Goal: Check status: Check status

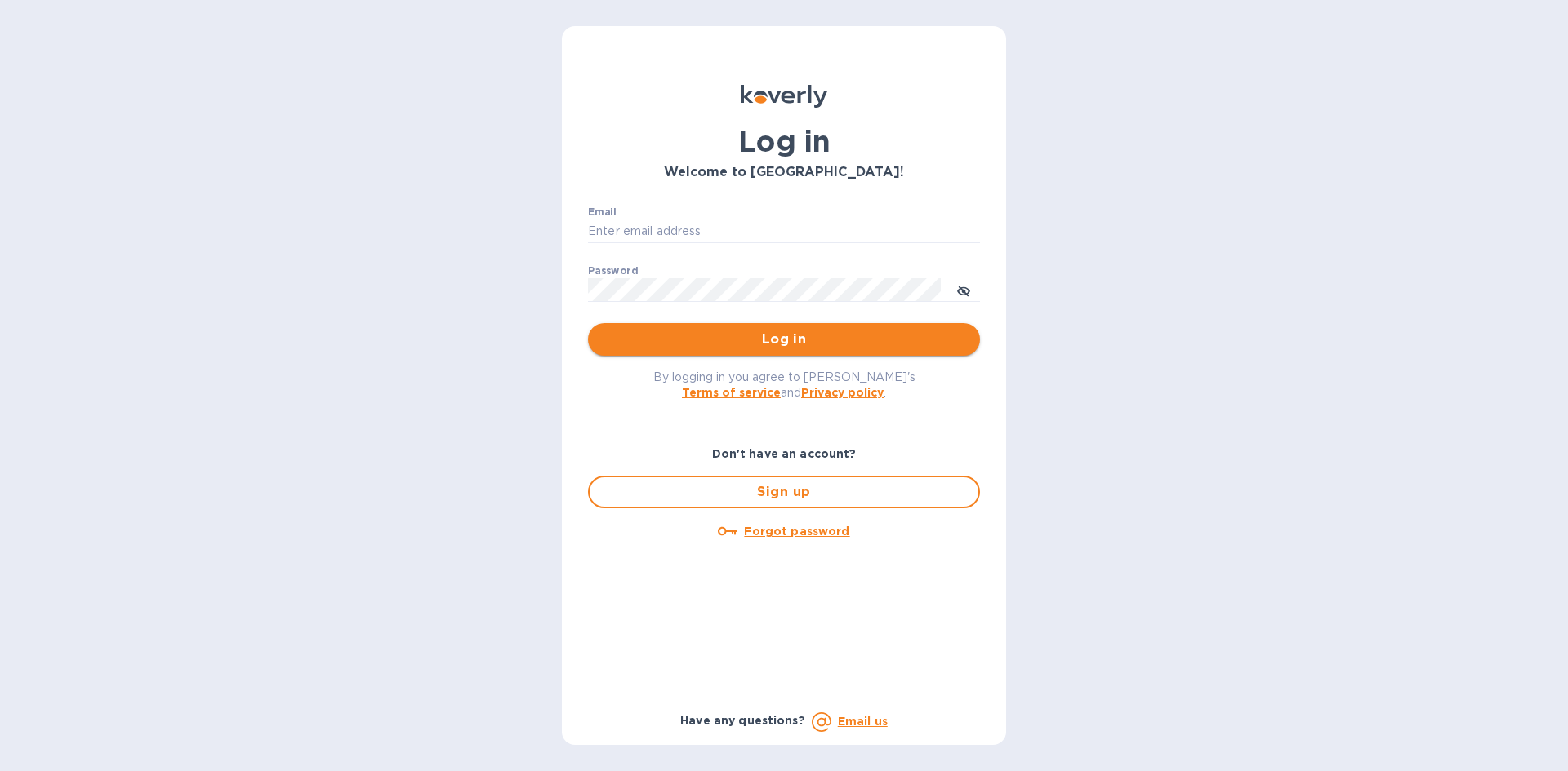
type input "[PERSON_NAME][EMAIL_ADDRESS][DOMAIN_NAME]"
click at [713, 342] on span "Log in" at bounding box center [784, 340] width 366 height 19
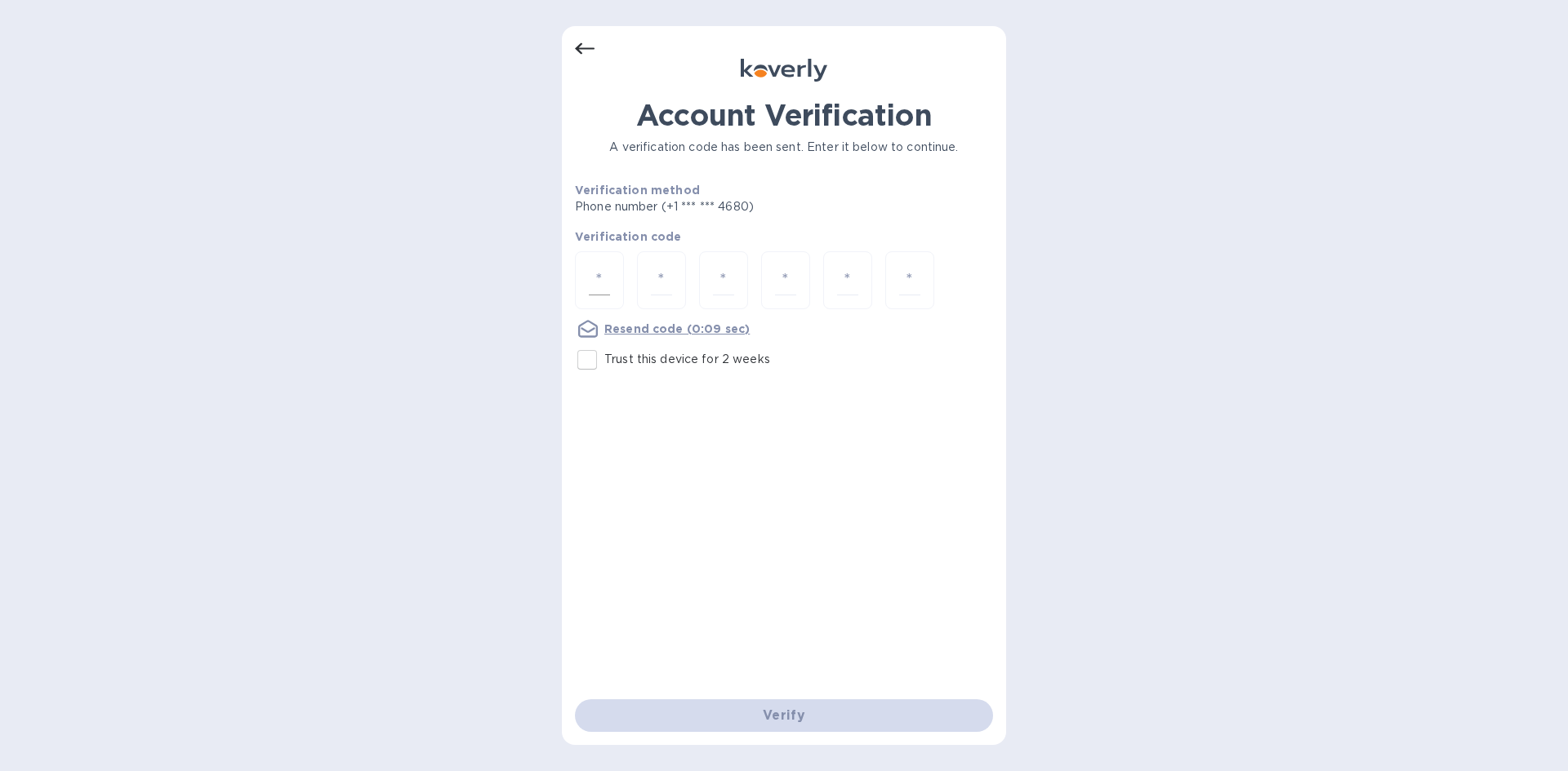
click at [602, 279] on input "number" at bounding box center [600, 280] width 21 height 31
type input "2"
type input "8"
type input "7"
type input "5"
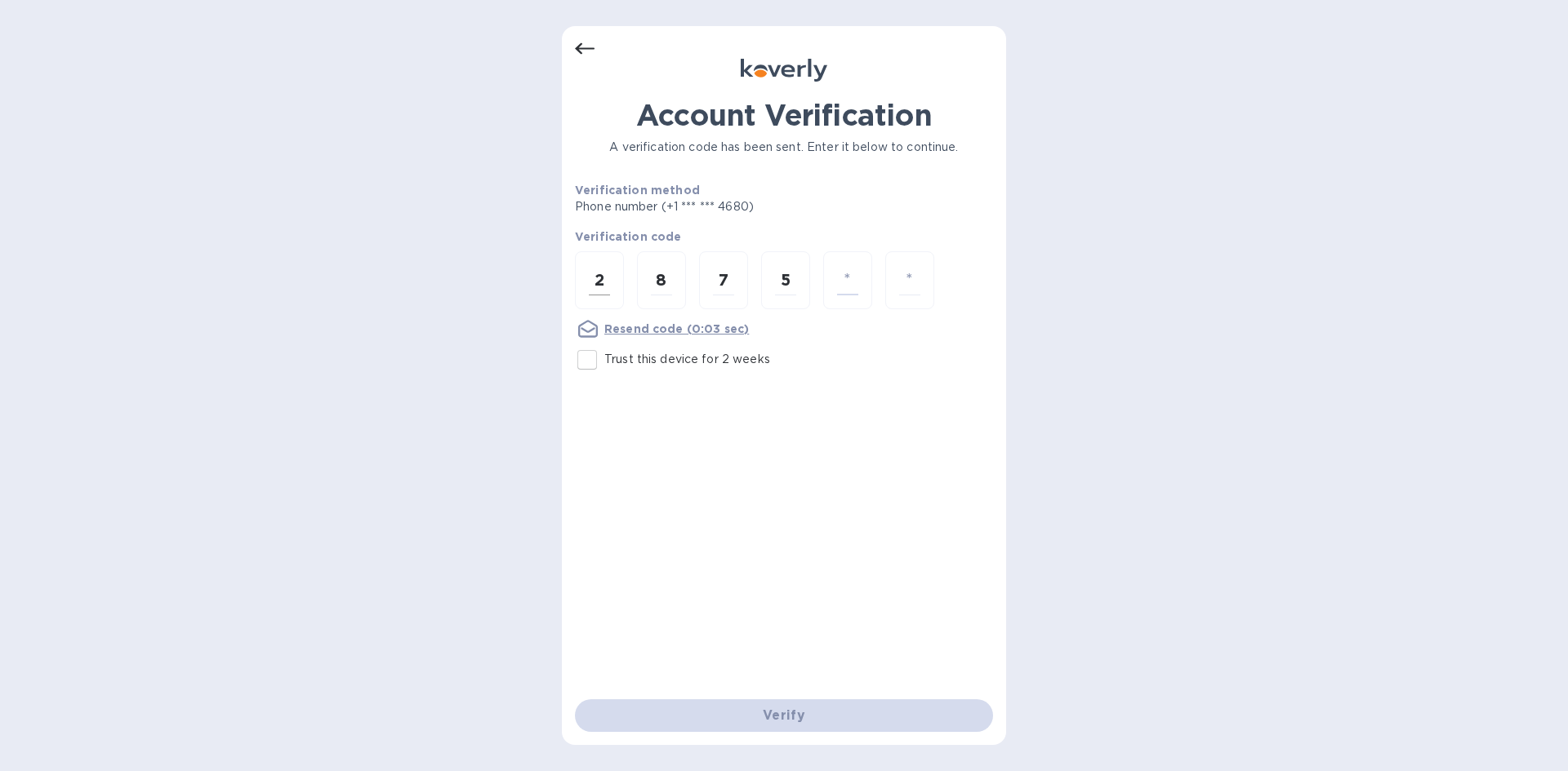
type input "5"
type input "7"
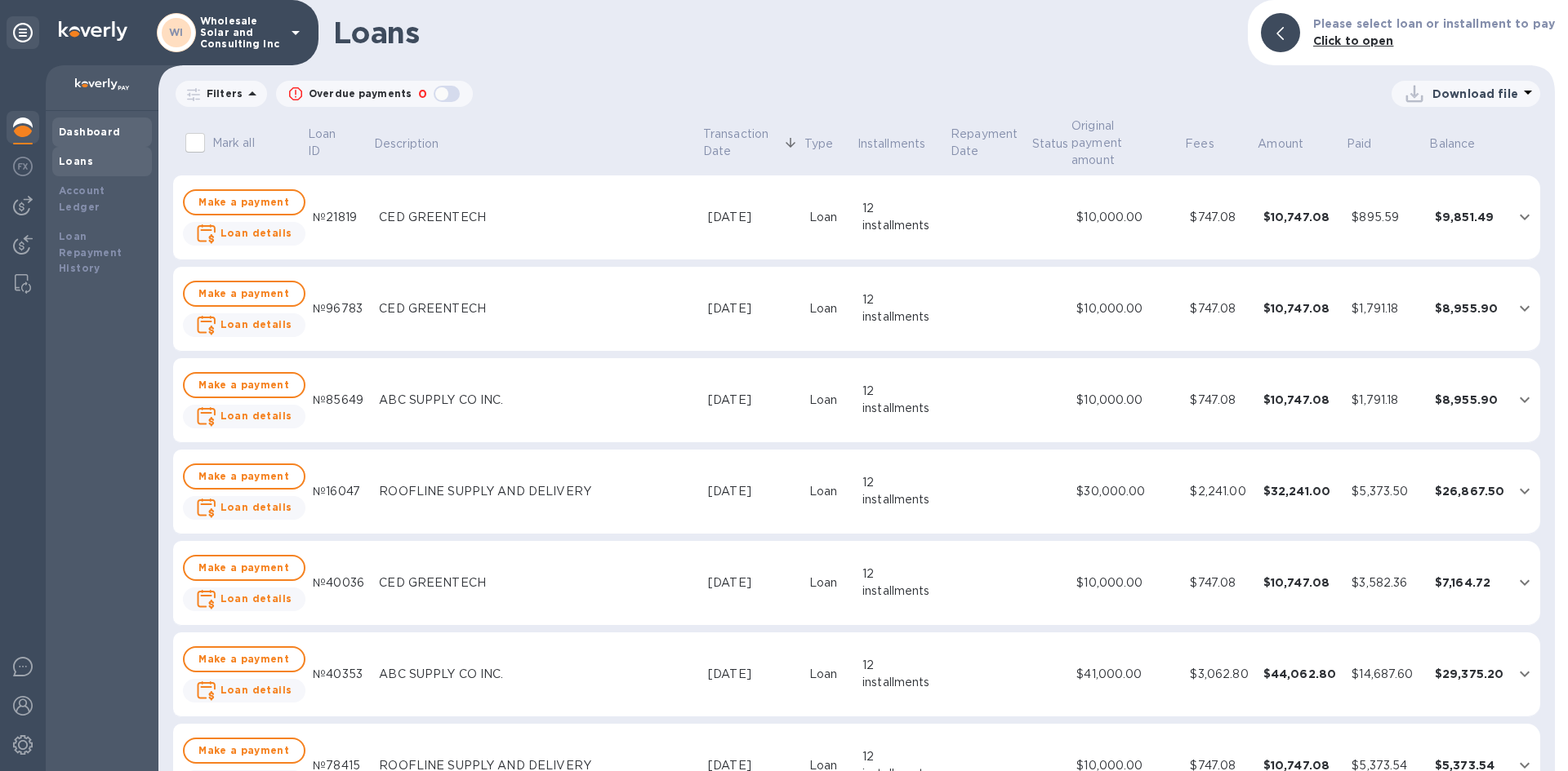
click at [76, 120] on div "Dashboard" at bounding box center [102, 132] width 100 height 30
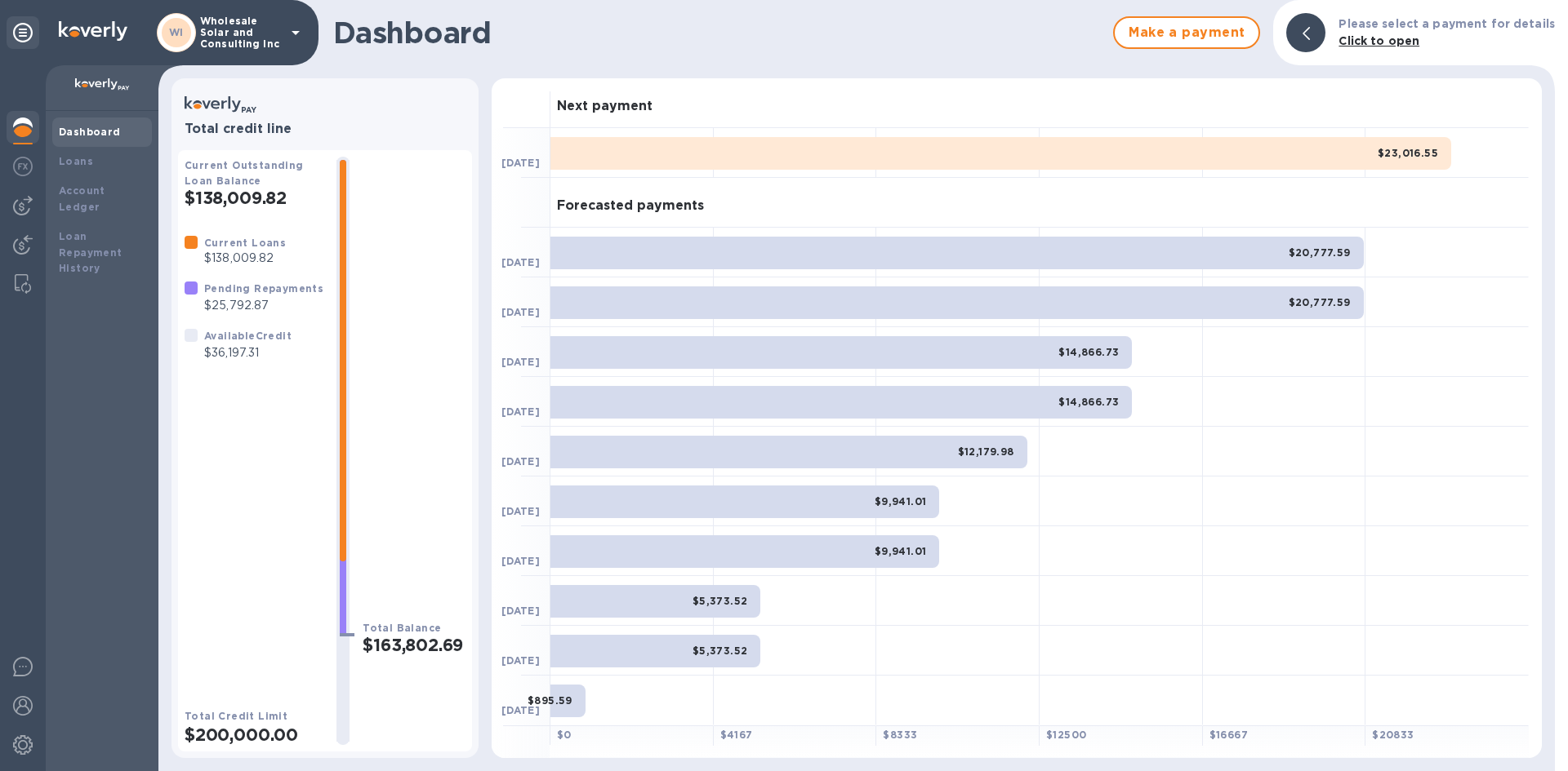
click at [375, 147] on div "Current Outstanding Loan Balance $138,009.82 Current Loans $138,009.82 Pending …" at bounding box center [325, 445] width 294 height 614
